Goal: Transaction & Acquisition: Purchase product/service

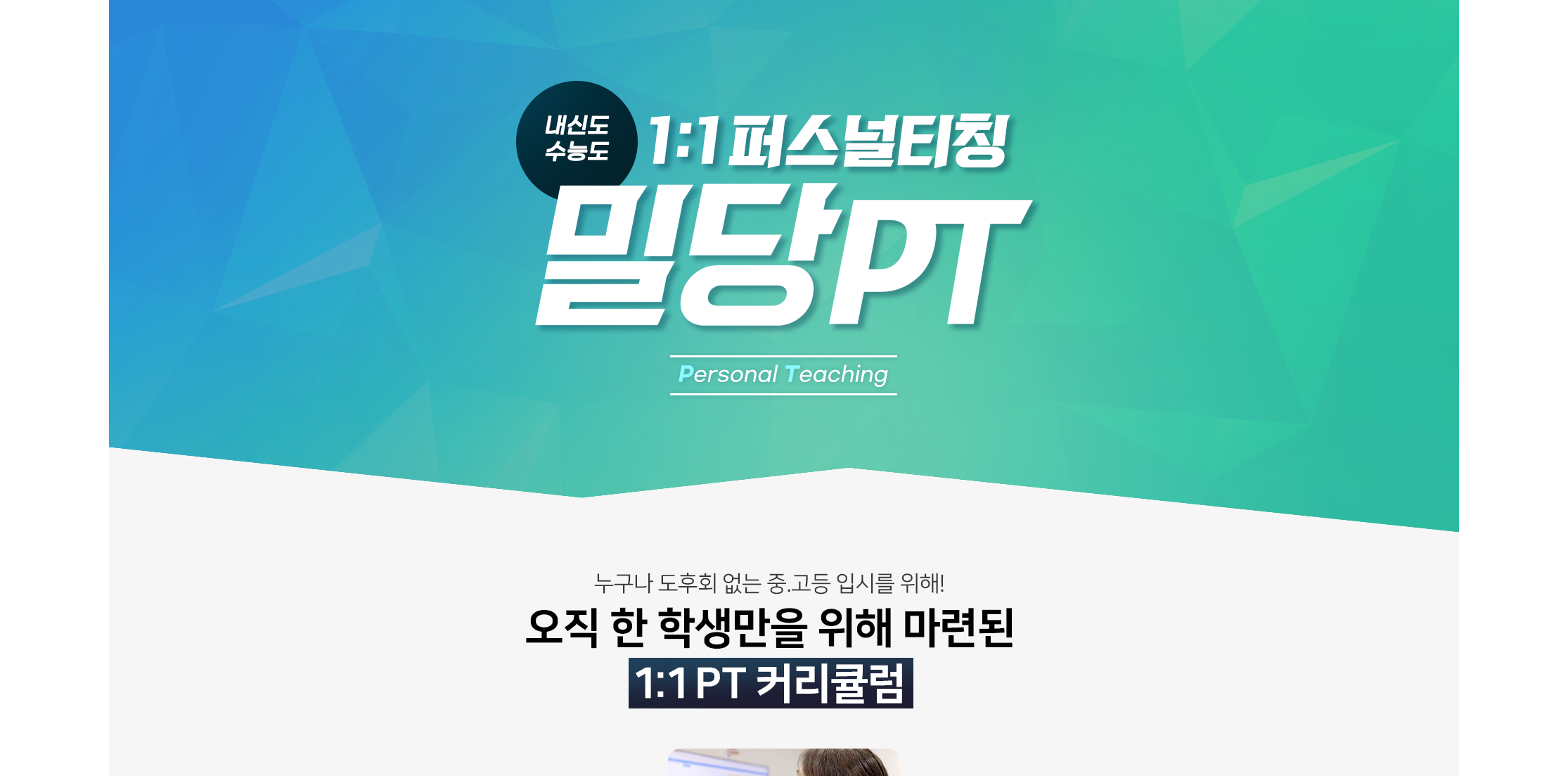
scroll to position [1417, 0]
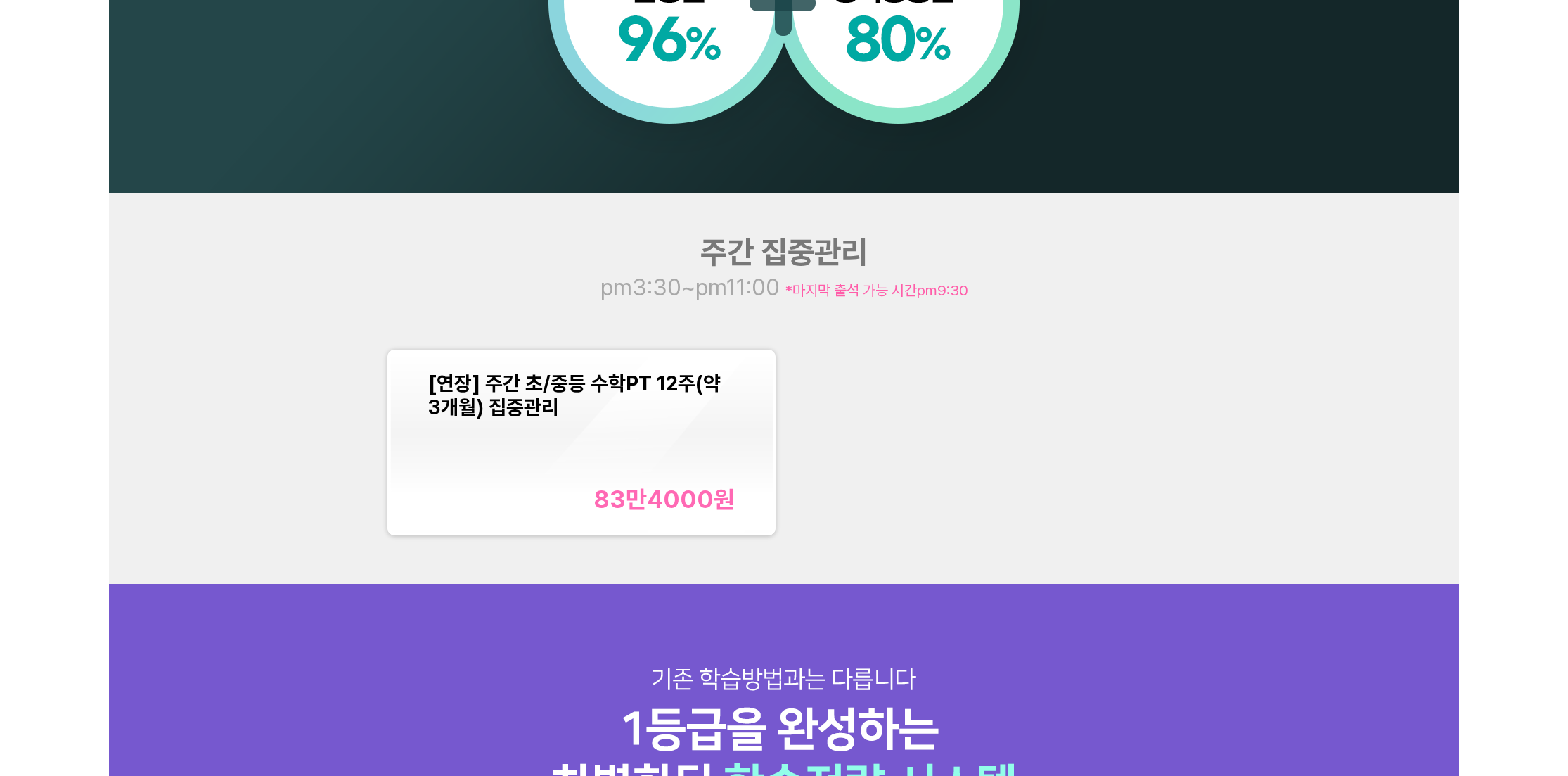
scroll to position [1607, 0]
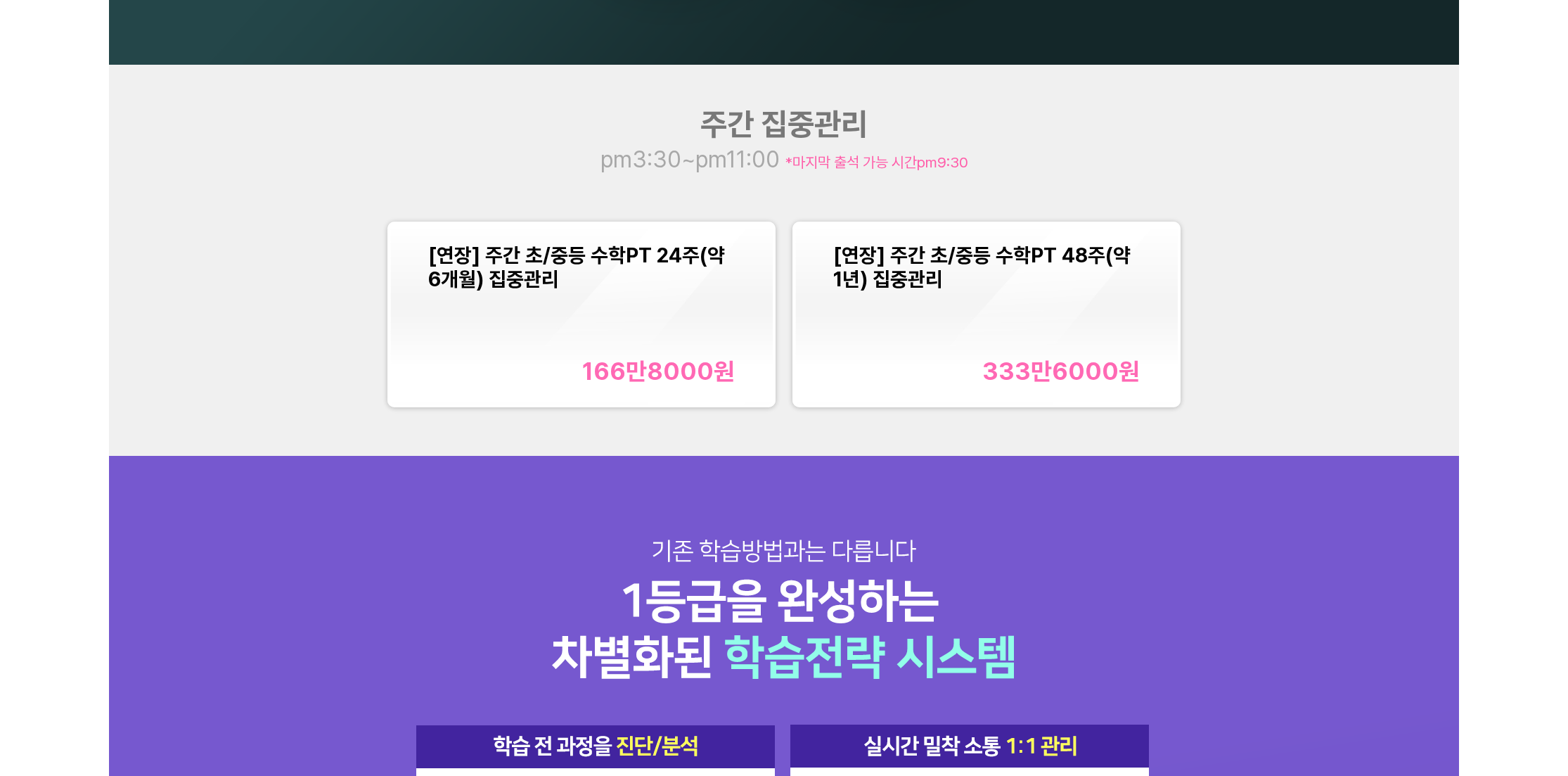
scroll to position [1777, 0]
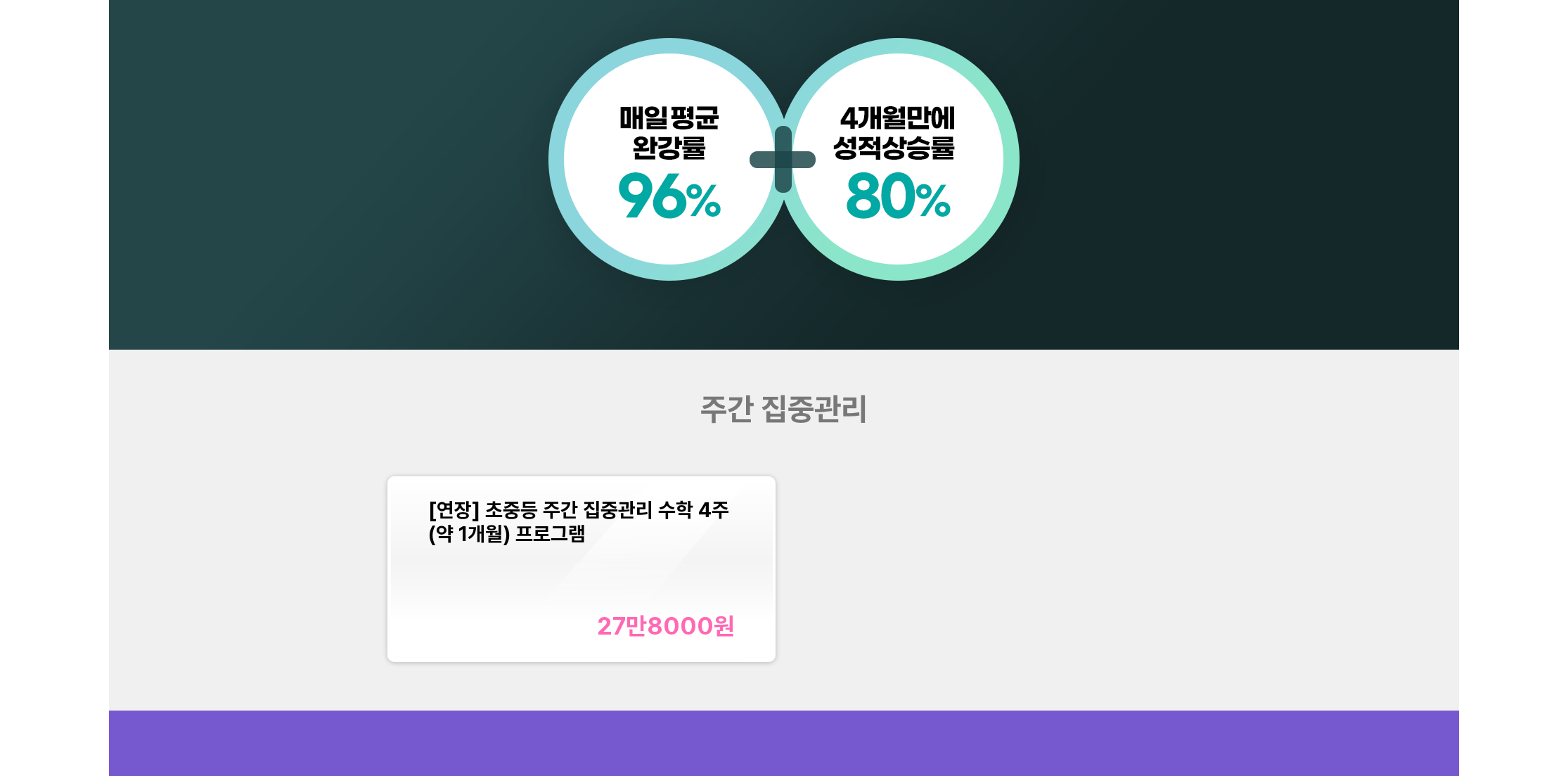
scroll to position [1526, 0]
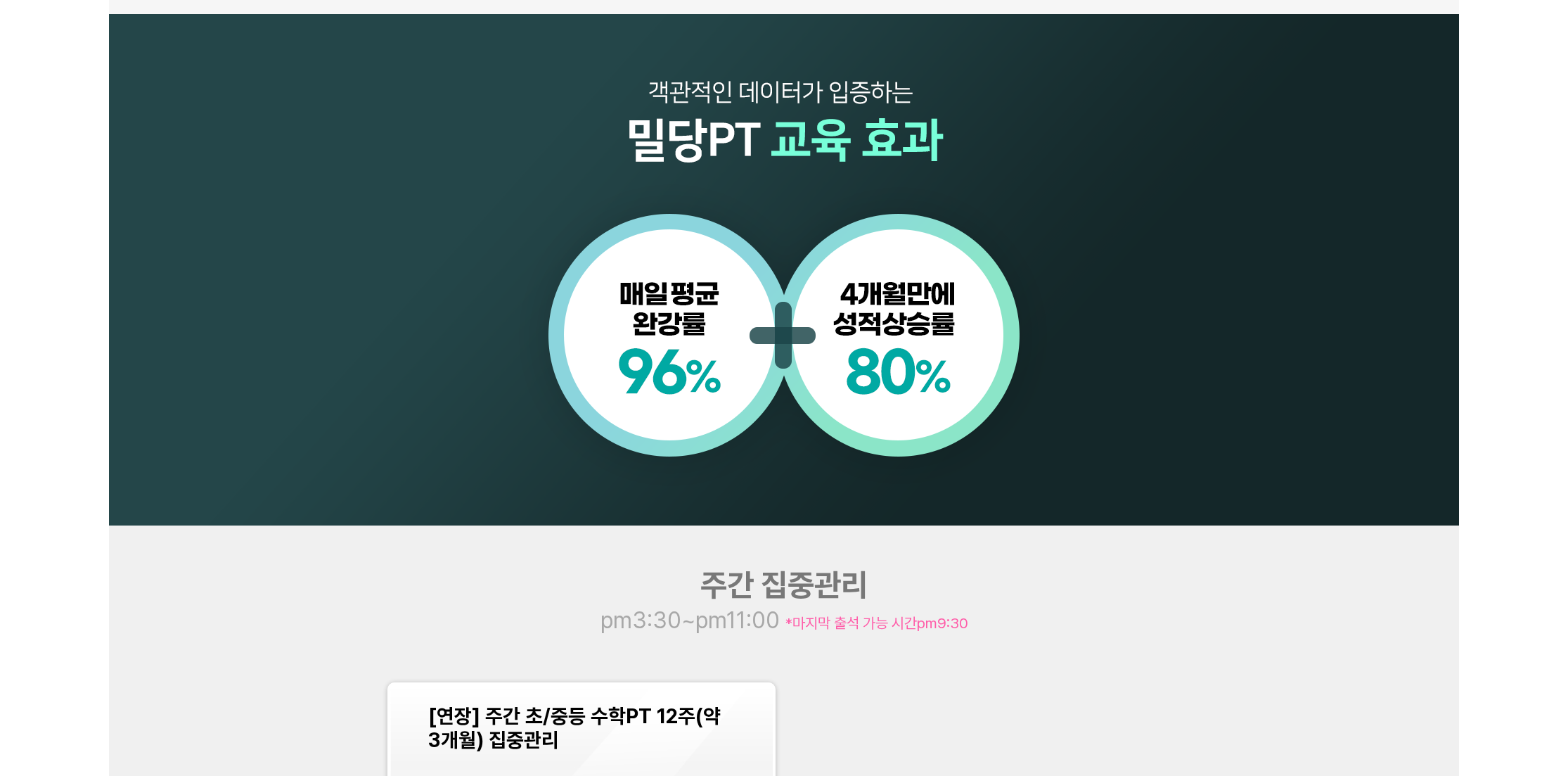
scroll to position [1337, 0]
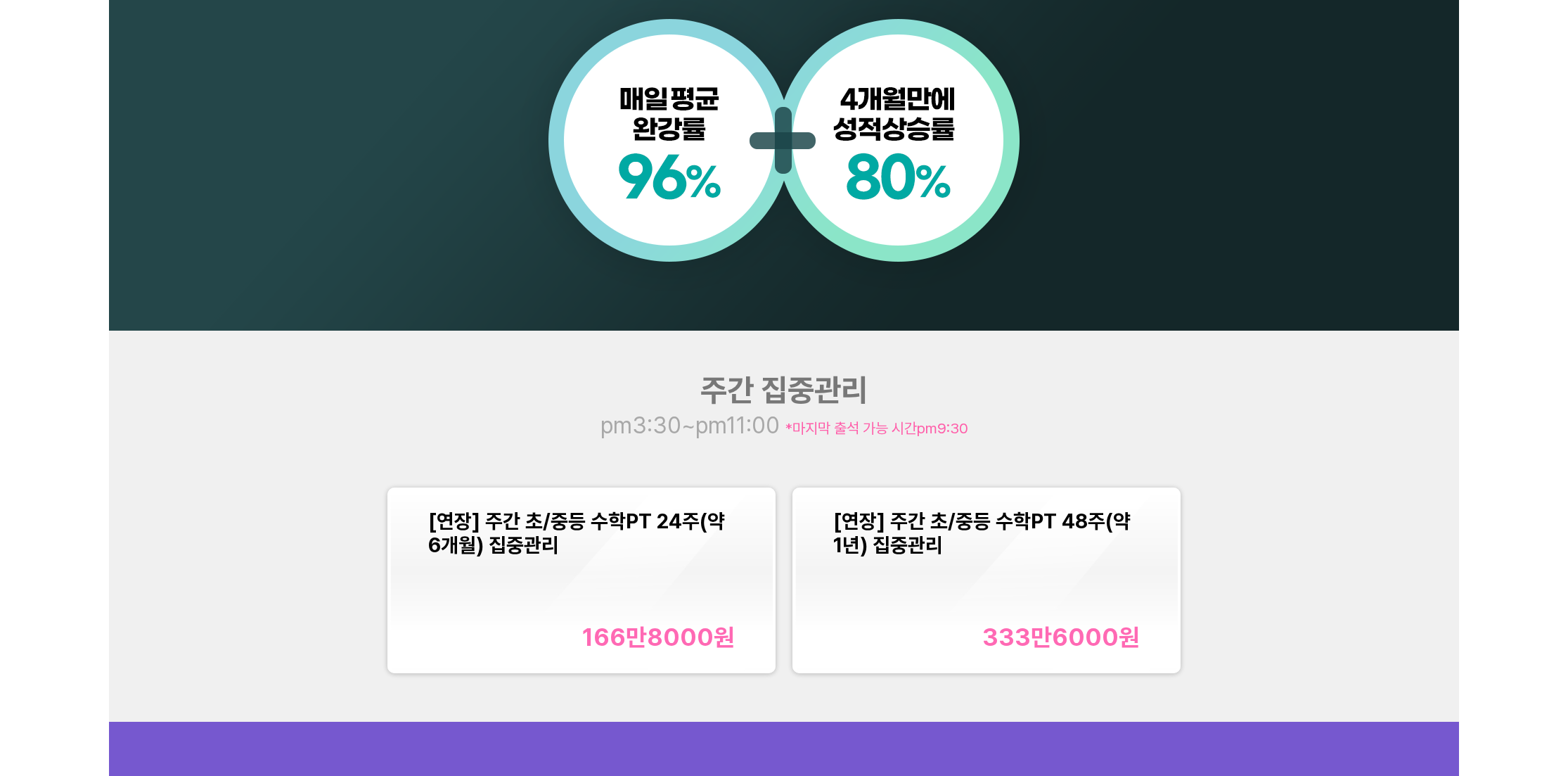
scroll to position [1468, 0]
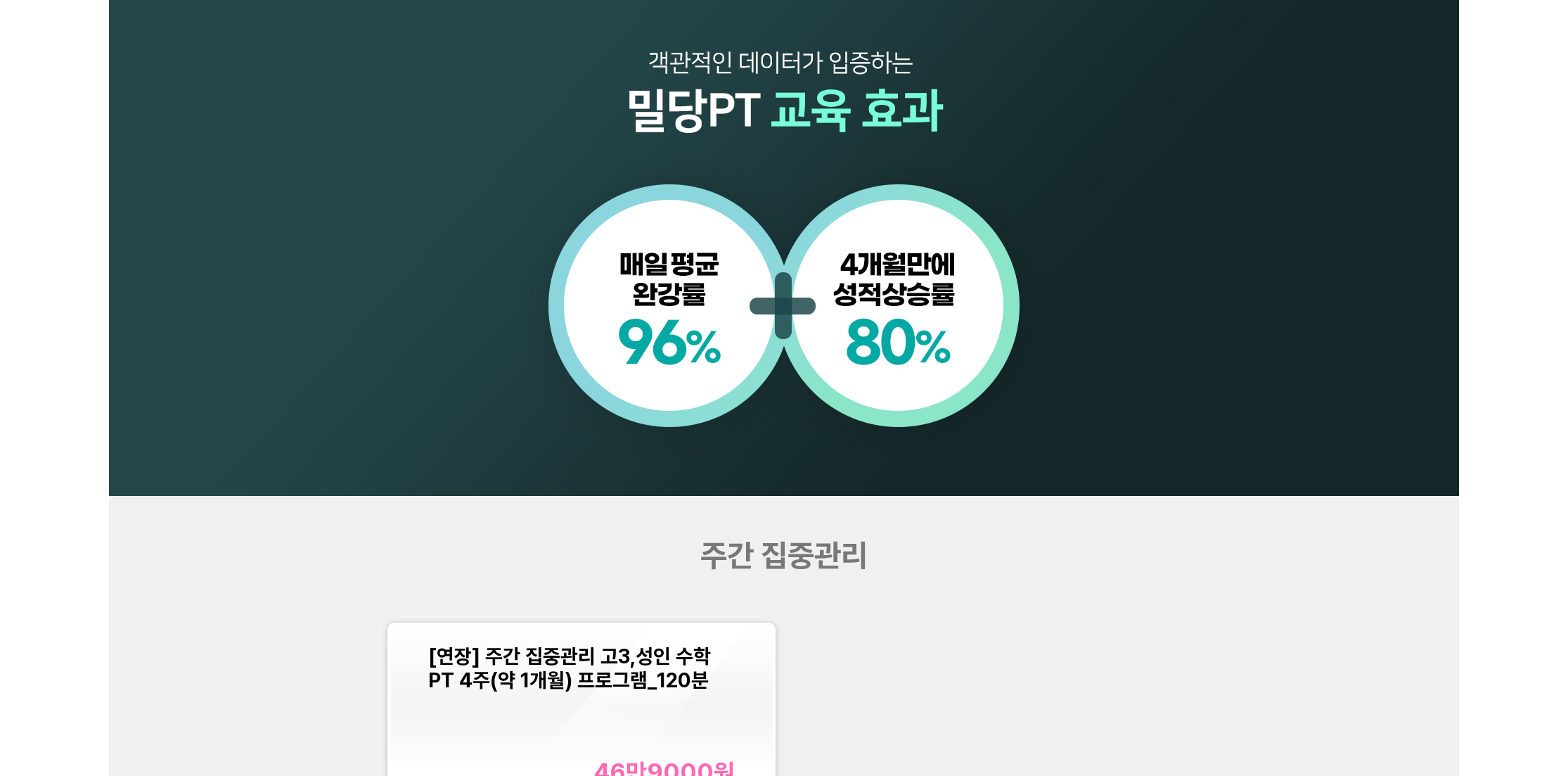
scroll to position [1483, 0]
